Goal: Transaction & Acquisition: Obtain resource

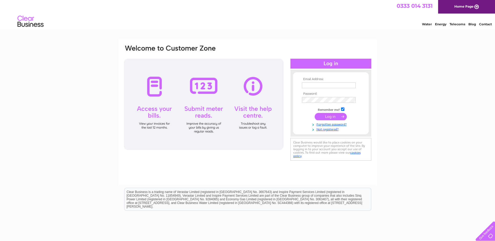
type input "fiona.taylor@crondall-energy.com"
click at [330, 119] on input "submit" at bounding box center [331, 116] width 32 height 7
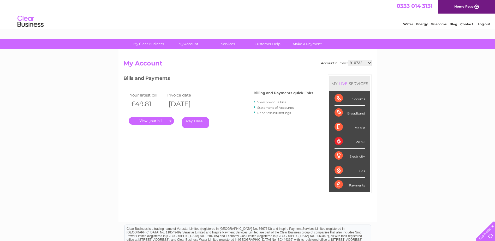
click at [370, 63] on select "910732 30294072" at bounding box center [360, 63] width 24 height 6
select select "30294072"
click at [348, 60] on select "910732 30294072" at bounding box center [360, 63] width 24 height 6
click at [155, 120] on link "." at bounding box center [151, 121] width 45 height 8
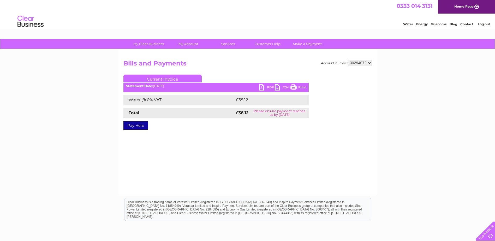
click at [268, 87] on link "PDF" at bounding box center [267, 88] width 16 height 8
